Goal: Task Accomplishment & Management: Manage account settings

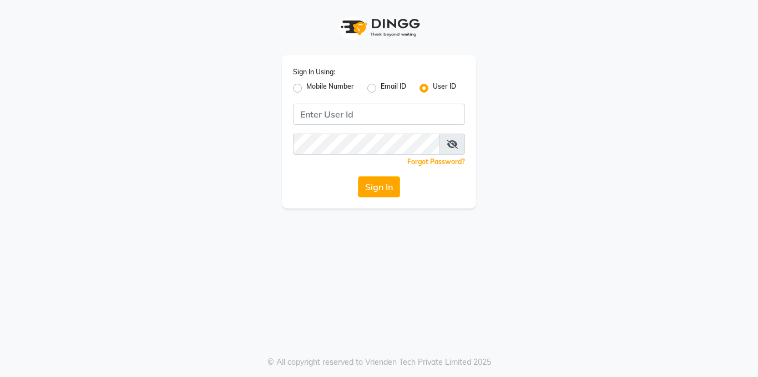
click at [306, 90] on label "Mobile Number" at bounding box center [330, 88] width 48 height 13
click at [306, 89] on input "Mobile Number" at bounding box center [309, 85] width 7 height 7
radio input "true"
radio input "false"
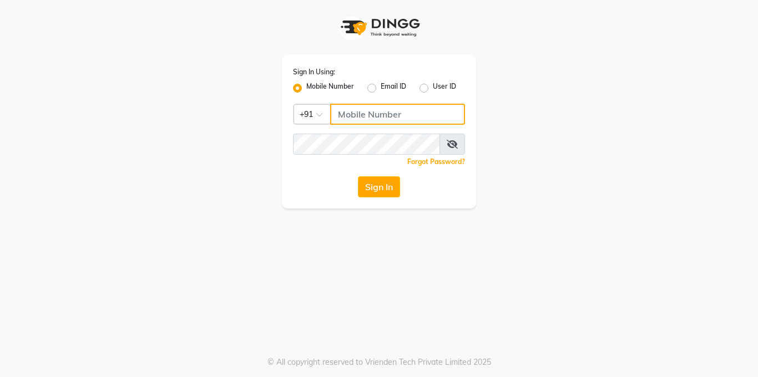
click at [341, 113] on input "Username" at bounding box center [397, 114] width 135 height 21
click at [346, 113] on input "Username" at bounding box center [397, 114] width 135 height 21
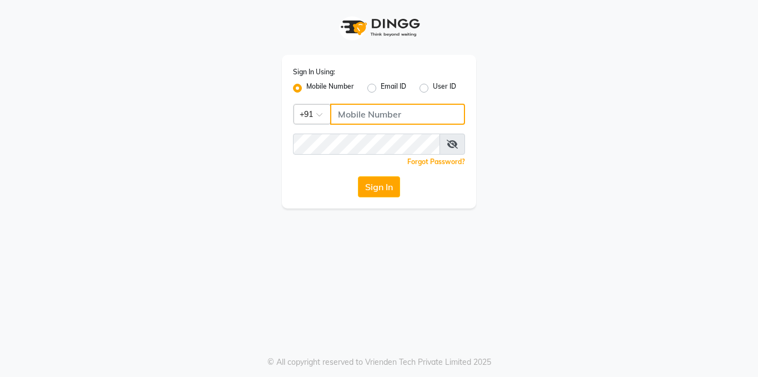
click at [346, 113] on input "Username" at bounding box center [397, 114] width 135 height 21
type input "8217379867"
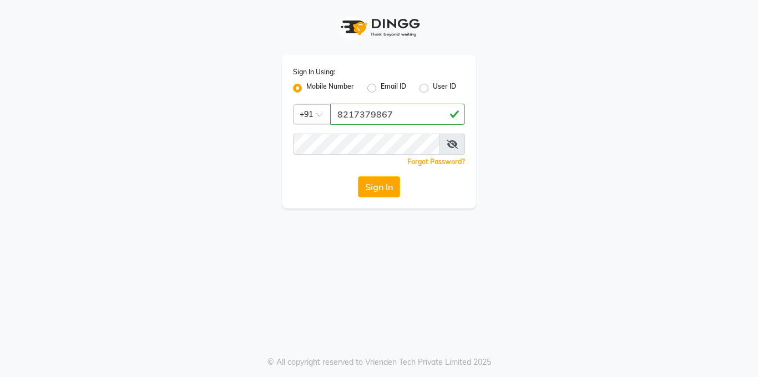
click at [449, 144] on icon at bounding box center [452, 144] width 11 height 9
click at [366, 185] on button "Sign In" at bounding box center [379, 186] width 42 height 21
